Goal: Task Accomplishment & Management: Use online tool/utility

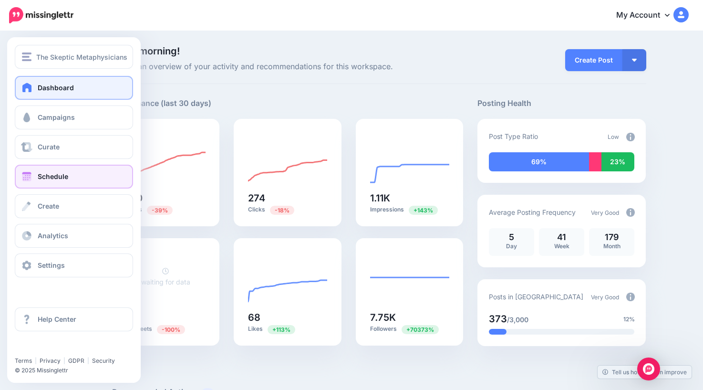
click at [36, 181] on link "Schedule" at bounding box center [74, 177] width 118 height 24
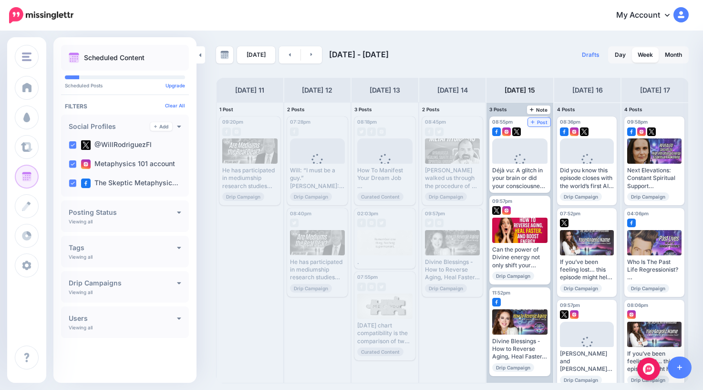
click at [543, 122] on span "Post" at bounding box center [539, 122] width 17 height 5
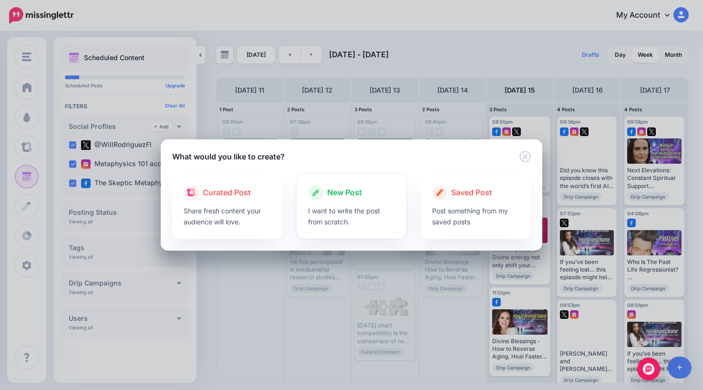
click at [354, 196] on span "New Post" at bounding box center [344, 193] width 35 height 12
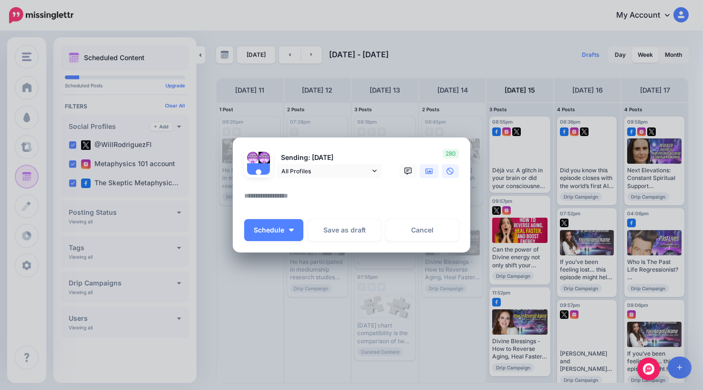
click at [430, 172] on icon at bounding box center [430, 171] width 8 height 6
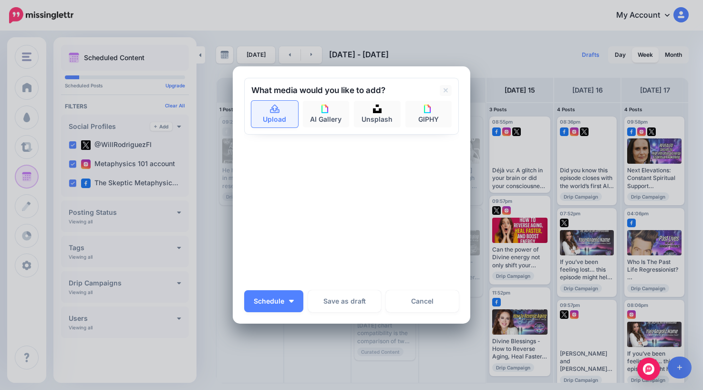
click at [278, 123] on link "Upload" at bounding box center [274, 114] width 47 height 27
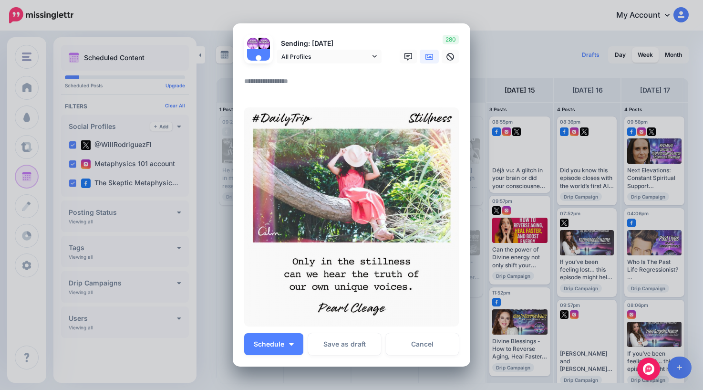
click at [312, 84] on textarea at bounding box center [353, 84] width 219 height 19
type textarea "*"
click at [280, 348] on button "Schedule" at bounding box center [273, 344] width 59 height 22
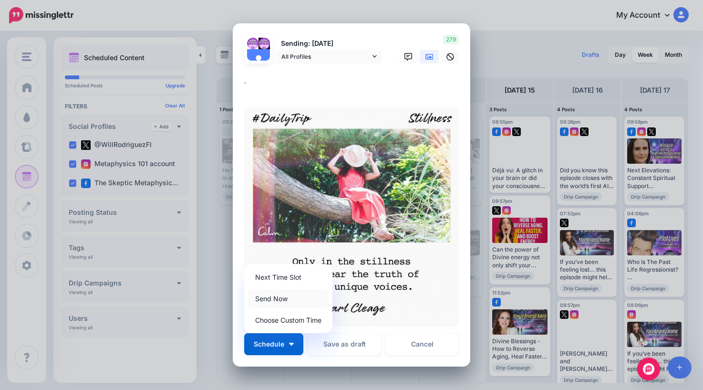
click at [278, 298] on link "Send Now" at bounding box center [288, 298] width 81 height 19
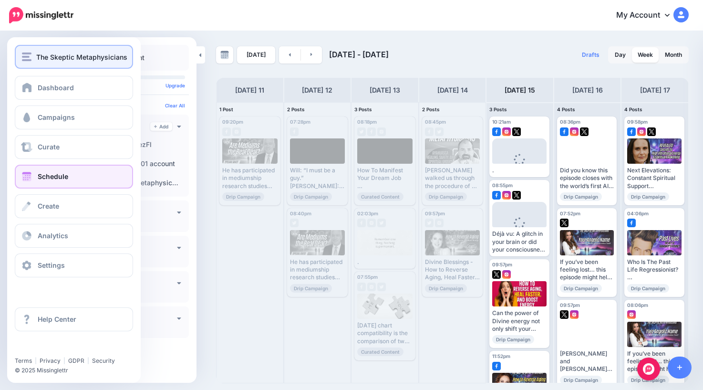
click at [46, 59] on span "The Skeptic Metaphysicians" at bounding box center [81, 57] width 91 height 11
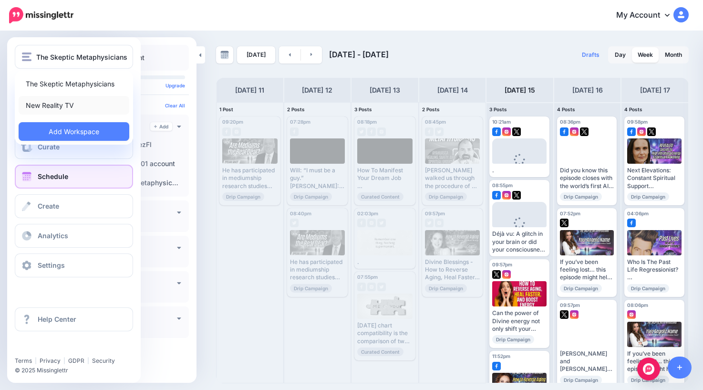
click at [63, 107] on link "New Reality TV" at bounding box center [74, 105] width 111 height 19
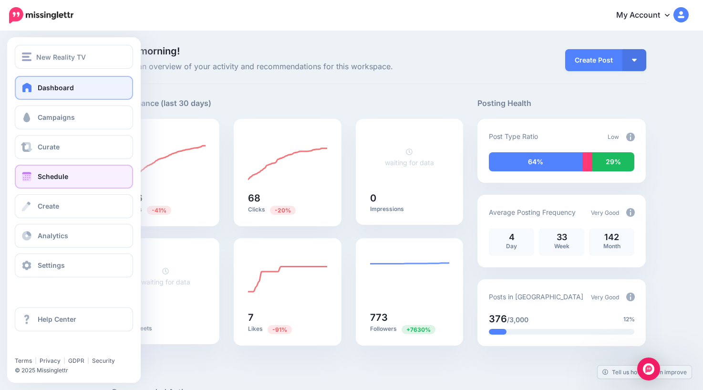
click at [43, 178] on span "Schedule" at bounding box center [53, 176] width 31 height 8
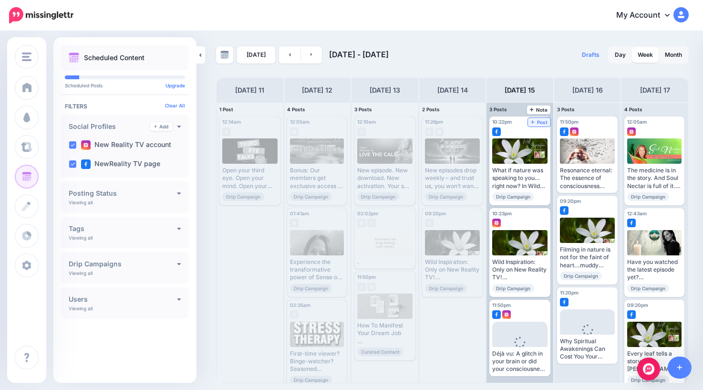
click at [543, 124] on span "Post" at bounding box center [539, 122] width 17 height 5
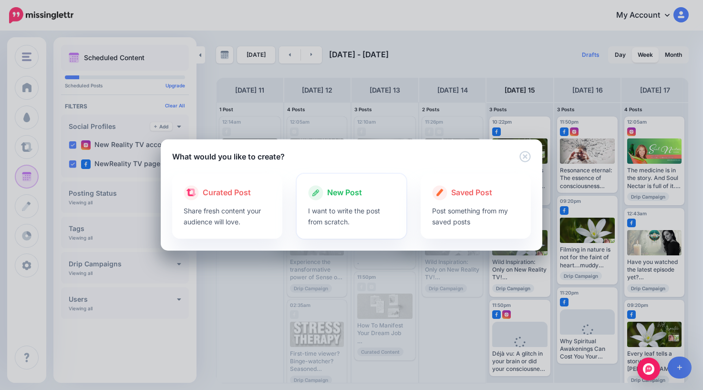
click at [342, 195] on span "New Post" at bounding box center [344, 193] width 35 height 12
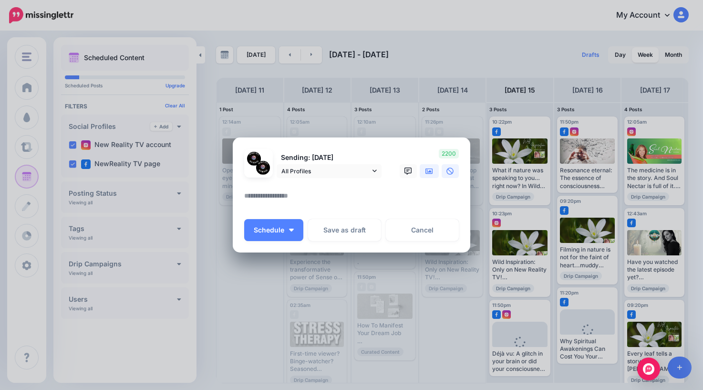
click at [431, 171] on icon at bounding box center [430, 171] width 8 height 6
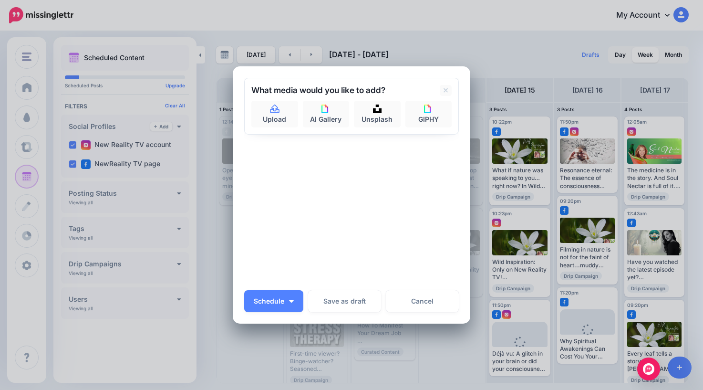
click at [275, 130] on div "What media would you like to add? Upload AI Gallery Unsplash GIPHY" at bounding box center [351, 106] width 215 height 57
click at [273, 120] on link "Upload" at bounding box center [274, 114] width 47 height 27
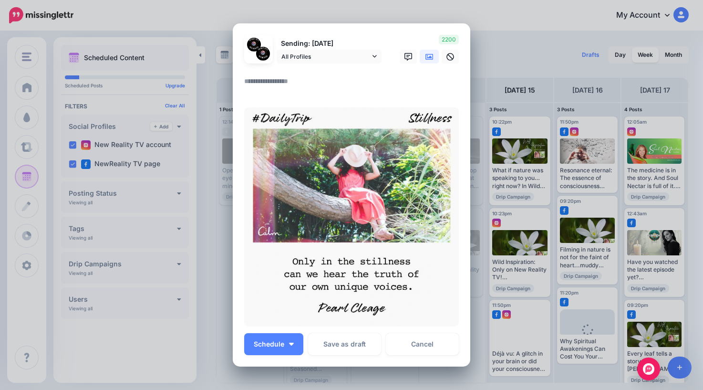
click at [311, 83] on textarea at bounding box center [353, 84] width 219 height 19
type textarea "*"
click at [277, 345] on span "Schedule" at bounding box center [269, 344] width 31 height 7
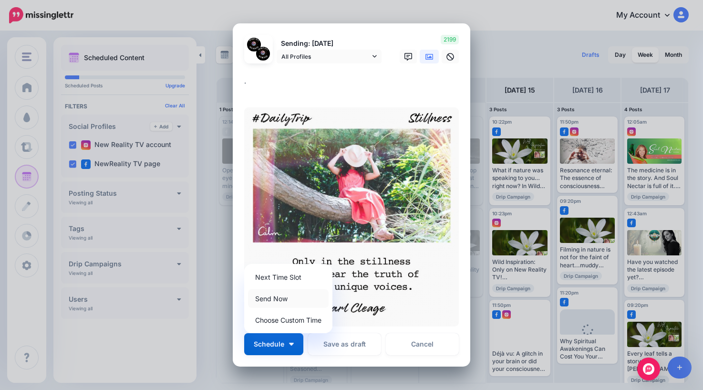
click at [284, 301] on link "Send Now" at bounding box center [288, 298] width 81 height 19
